Goal: Transaction & Acquisition: Book appointment/travel/reservation

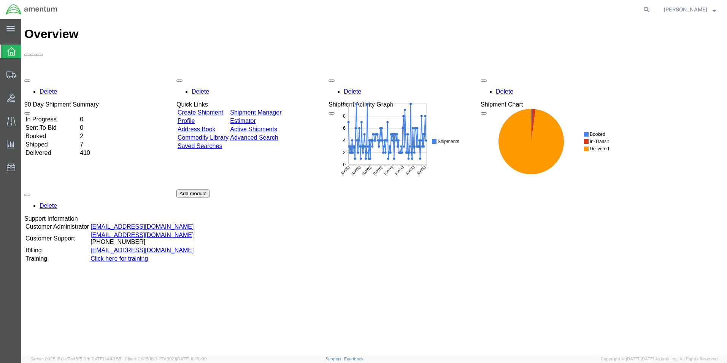
click at [212, 109] on link "Create Shipment" at bounding box center [201, 112] width 46 height 6
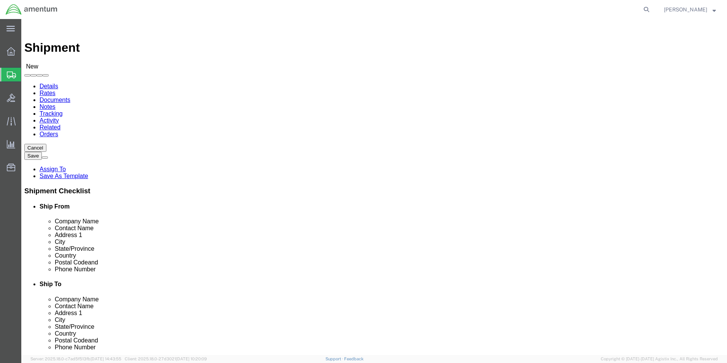
select select
select select "MYPROFILE"
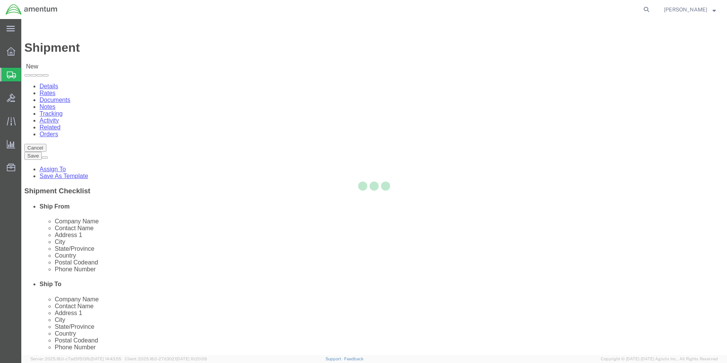
type input "Amentum Services, Inc."
type input "[PERSON_NAME]"
type input "5600 Air Cargo Road"
type input "[US_STATE][GEOGRAPHIC_DATA]"
type input "73159-1109"
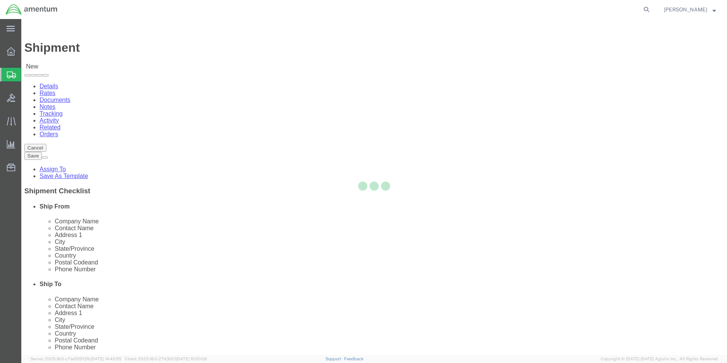
type input "[PHONE_NUMBER]"
type input "[PERSON_NAME][EMAIL_ADDRESS][PERSON_NAME][DOMAIN_NAME]"
checkbox input "true"
select select "OK"
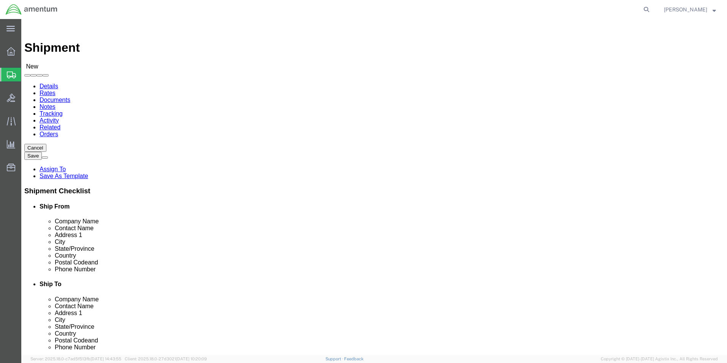
type input "ulv"
select select "49950"
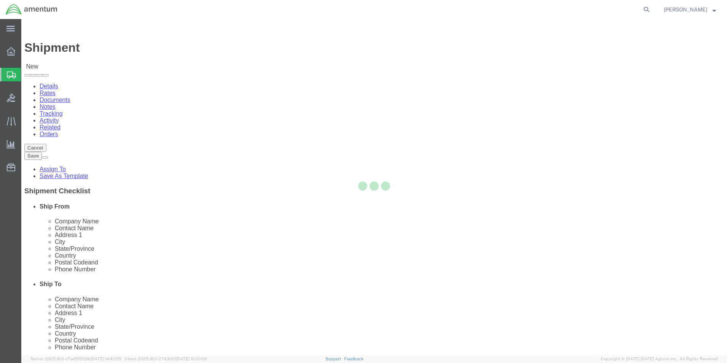
type input "Amentum Services, Inc"
type input "[PERSON_NAME]"
type input "[STREET_ADDRESS][PERSON_NAME]"
type input "[PERSON_NAME][GEOGRAPHIC_DATA]"
type input "Uvalde"
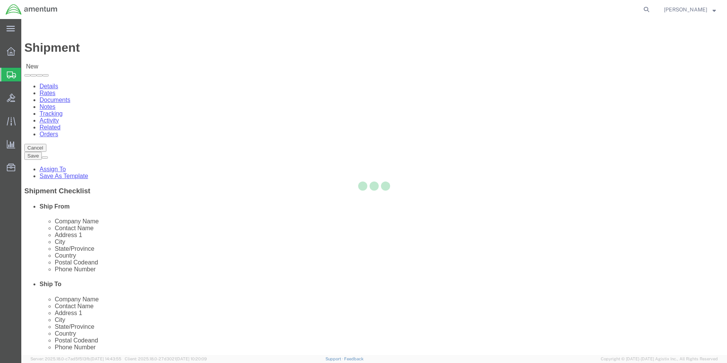
type input "78801"
type input "[PHONE_NUMBER]"
type input "[PERSON_NAME][EMAIL_ADDRESS][PERSON_NAME][DOMAIN_NAME]"
checkbox input "true"
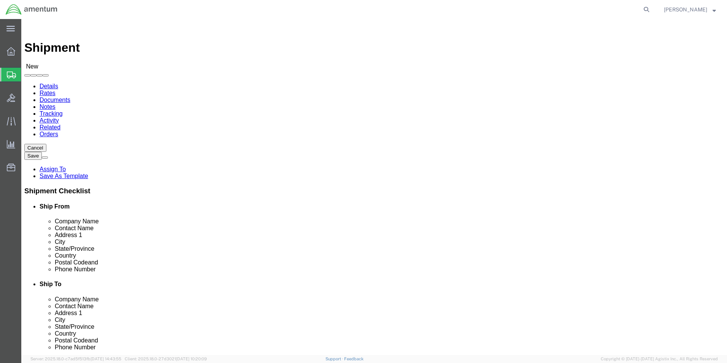
select select "[GEOGRAPHIC_DATA]"
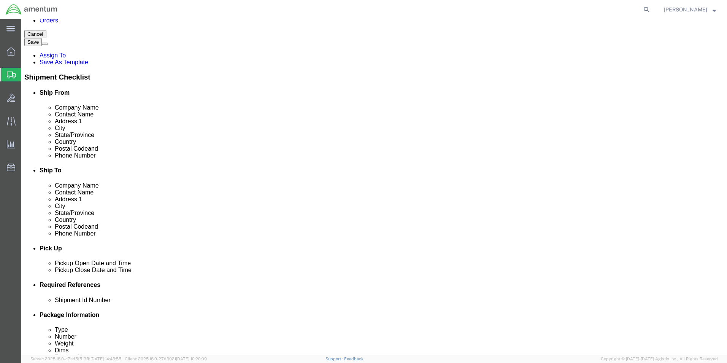
scroll to position [190, 0]
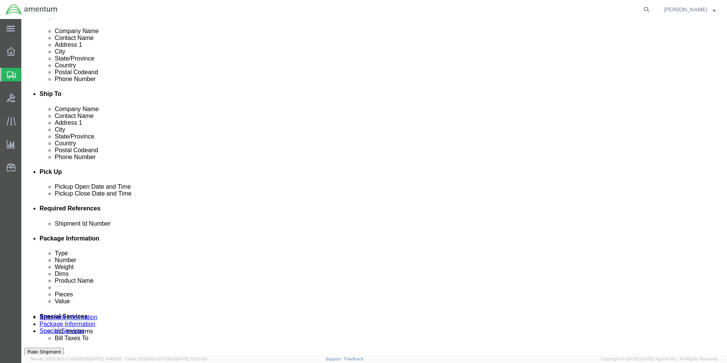
click button "Add reference"
click select "Select Account Type Activity ID Airline Appointment Number ASN Batch Request # …"
select select "CUSTREF"
click select "Select Account Type Activity ID Airline Appointment Number ASN Batch Request # …"
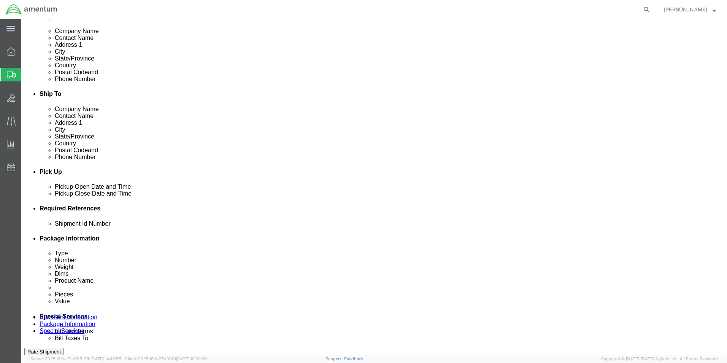
drag, startPoint x: 411, startPoint y: 280, endPoint x: 409, endPoint y: 271, distance: 9.1
click select "Select Account Type Activity ID Airline Appointment Number ASN Batch Request # …"
select select "DEPT"
click select "Select Account Type Activity ID Airline Appointment Number ASN Batch Request # …"
click input "text"
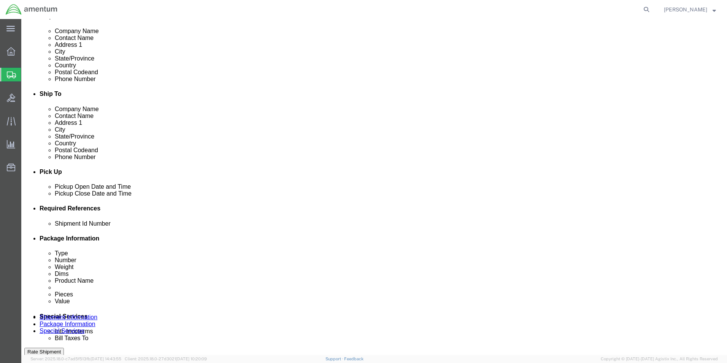
type input "CBP"
click input "text"
type input "U"
click input "text"
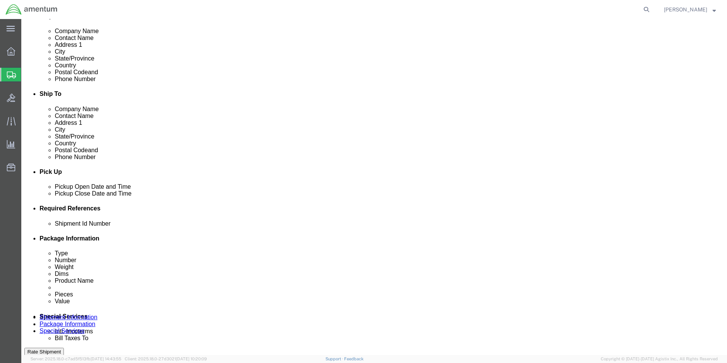
type input "96270"
type input "329539"
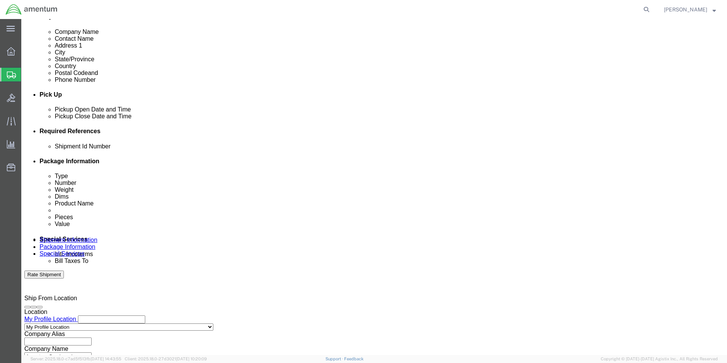
scroll to position [317, 0]
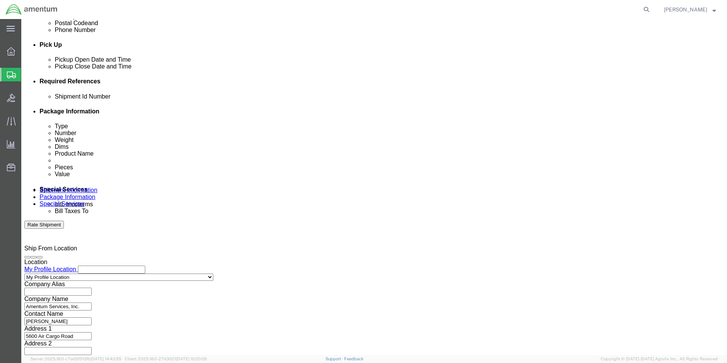
drag, startPoint x: 532, startPoint y: 307, endPoint x: 344, endPoint y: 236, distance: 201.1
click button "Continue"
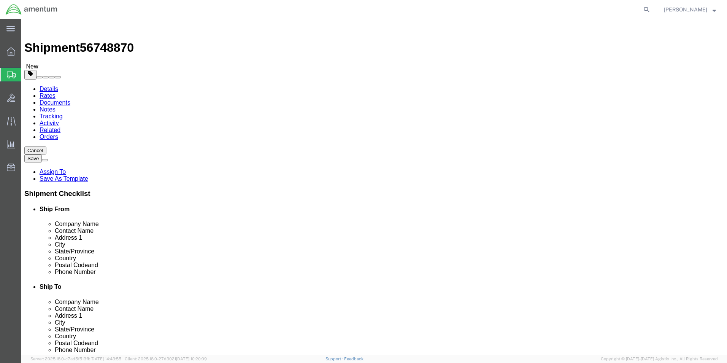
drag, startPoint x: 126, startPoint y: 131, endPoint x: 129, endPoint y: 135, distance: 5.7
click select "Select BCK Boxes Bale(s) Basket(s) Bolt(s) Bottle(s) Buckets Bulk Bundle(s) Can…"
select select "SBX"
click select "Select BCK Boxes Bale(s) Basket(s) Bolt(s) Bottle(s) Buckets Bulk Bundle(s) Can…"
type input "12.25"
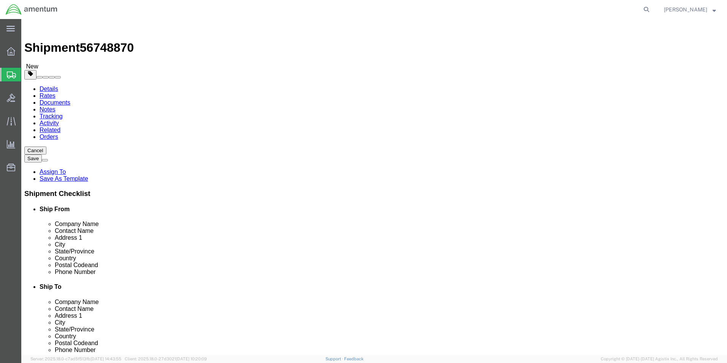
type input "11.00"
type input "1.50"
click input "0.00"
type input "1.00"
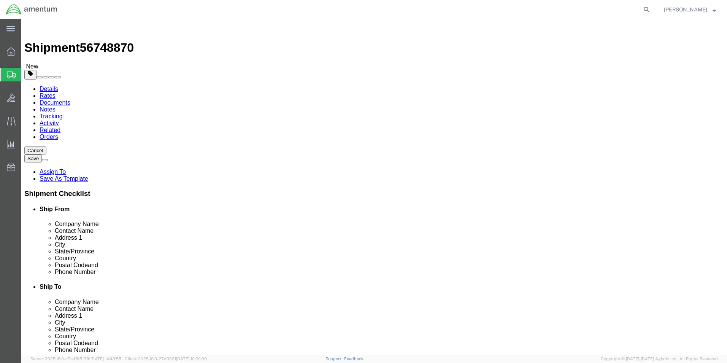
click link "Add Content"
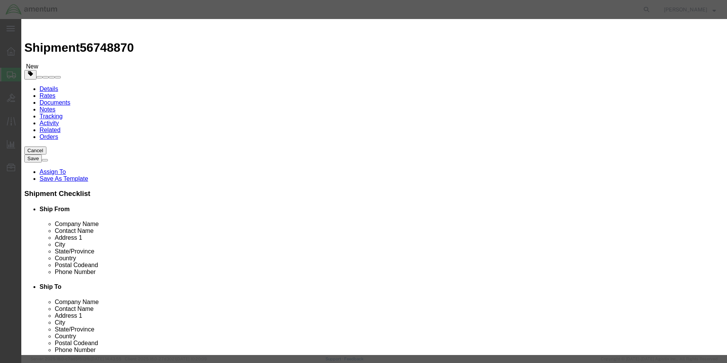
click input "text"
type input "O"
type input "AIRCRAFT PARTS"
click span "Name:"
select select
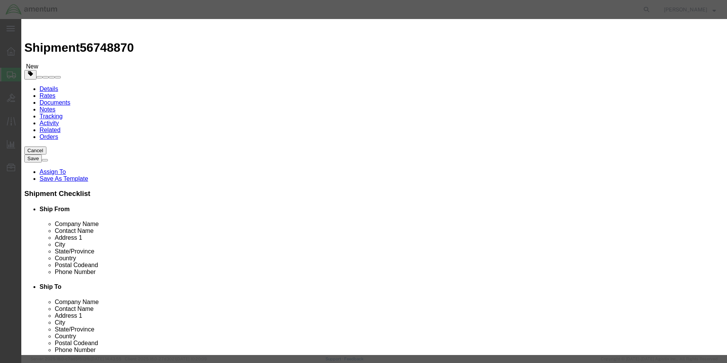
select select
select select "US"
click div "Commodity library Product Name aircraft parts AIRCRAFT PARTS Pieces Select Bag …"
drag, startPoint x: 255, startPoint y: 53, endPoint x: 178, endPoint y: 54, distance: 76.9
click div "Commodity library Product Name aircraft parts AIRCRAFT PARTS Pieces Select Bag …"
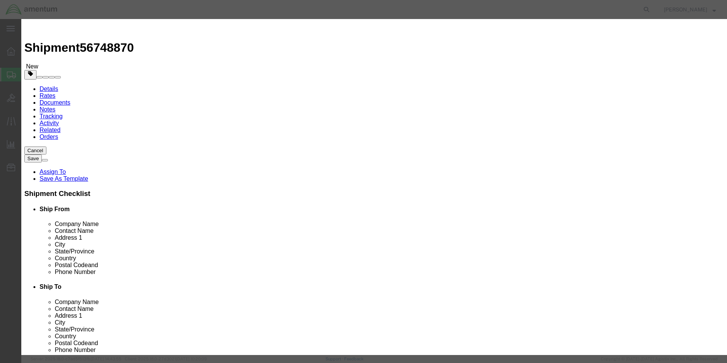
drag, startPoint x: 178, startPoint y: 54, endPoint x: 199, endPoint y: 65, distance: 23.5
click div "Product Name aircraft parts AIRCRAFT PARTS Pieces Select Bag Barrels 100Board F…"
drag, startPoint x: 199, startPoint y: 65, endPoint x: 109, endPoint y: 43, distance: 92.4
click div "Add content Commodity library Product Name aircraft parts AIRCRAFT PARTS Pieces…"
type input "AIRCRAFT PARTS"
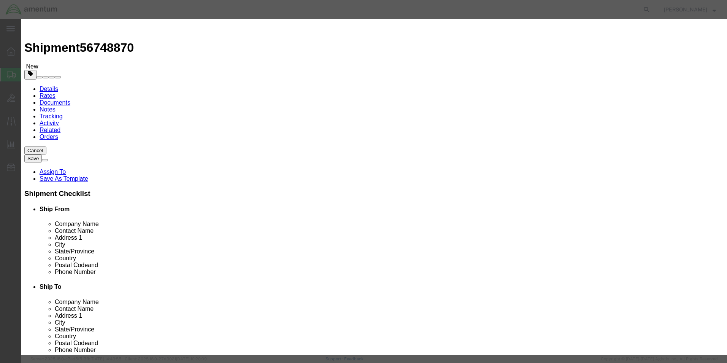
click input "text"
type input "2.00"
type input "15.00"
click button "Save & Close"
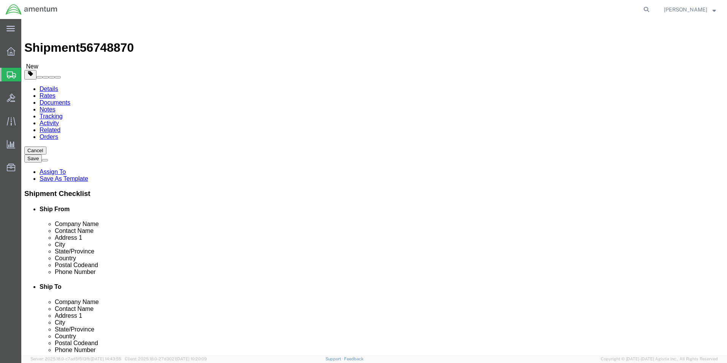
click button "Rate Shipment"
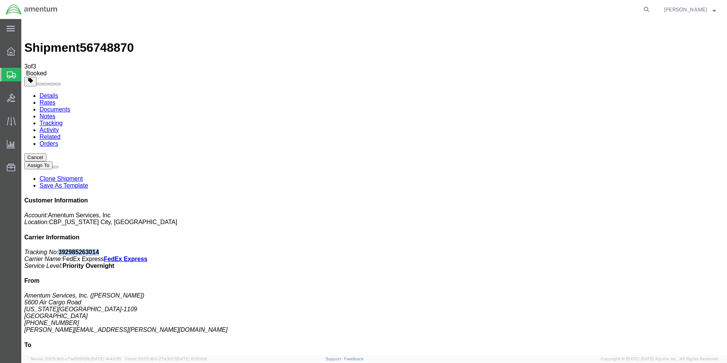
drag, startPoint x: 662, startPoint y: 119, endPoint x: 621, endPoint y: 118, distance: 41.5
click at [621, 249] on p "Tracking No: 392985263014 Carrier Name: FedEx Express FedEx Express Service Lev…" at bounding box center [374, 259] width 700 height 21
copy b "392985263014"
drag, startPoint x: 317, startPoint y: 135, endPoint x: 318, endPoint y: 121, distance: 14.9
